Goal: Task Accomplishment & Management: Manage account settings

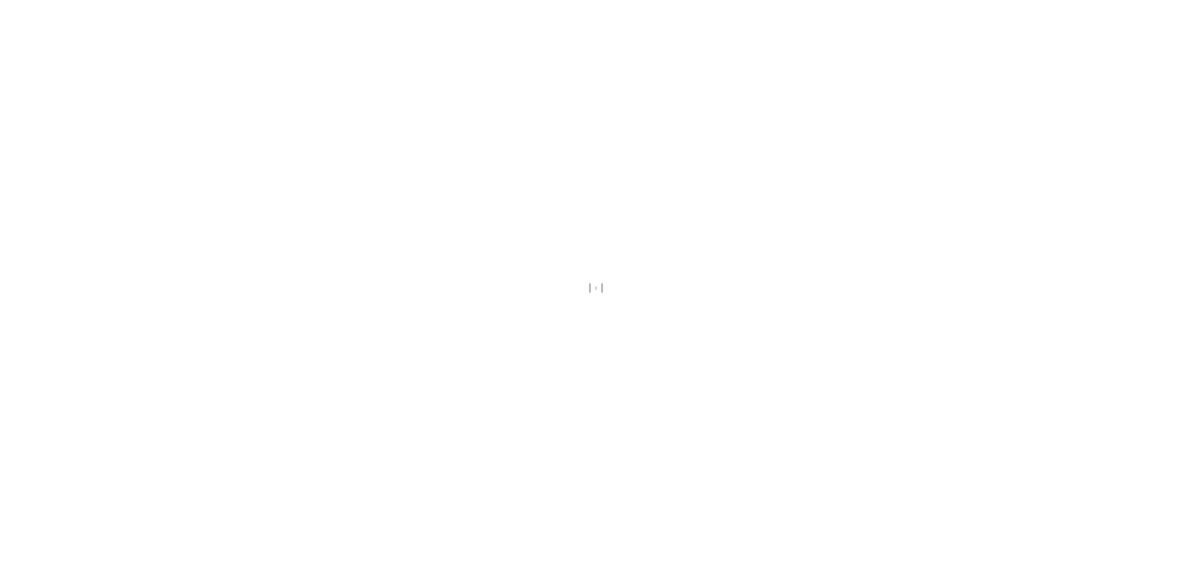
click at [631, 263] on div at bounding box center [596, 288] width 1192 height 576
